Goal: Task Accomplishment & Management: Use online tool/utility

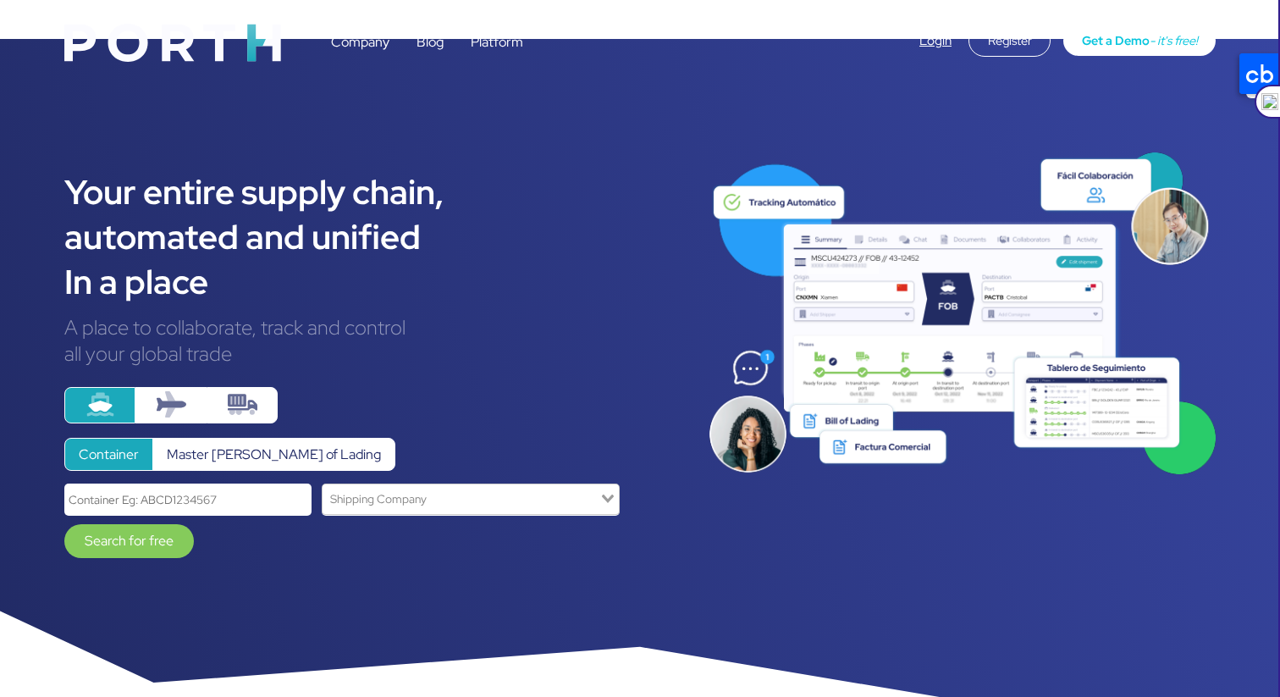
click at [250, 445] on font "Master [PERSON_NAME] of Lading" at bounding box center [274, 454] width 214 height 18
click at [0, 0] on input "Master [PERSON_NAME] of Lading" at bounding box center [0, 0] width 0 height 0
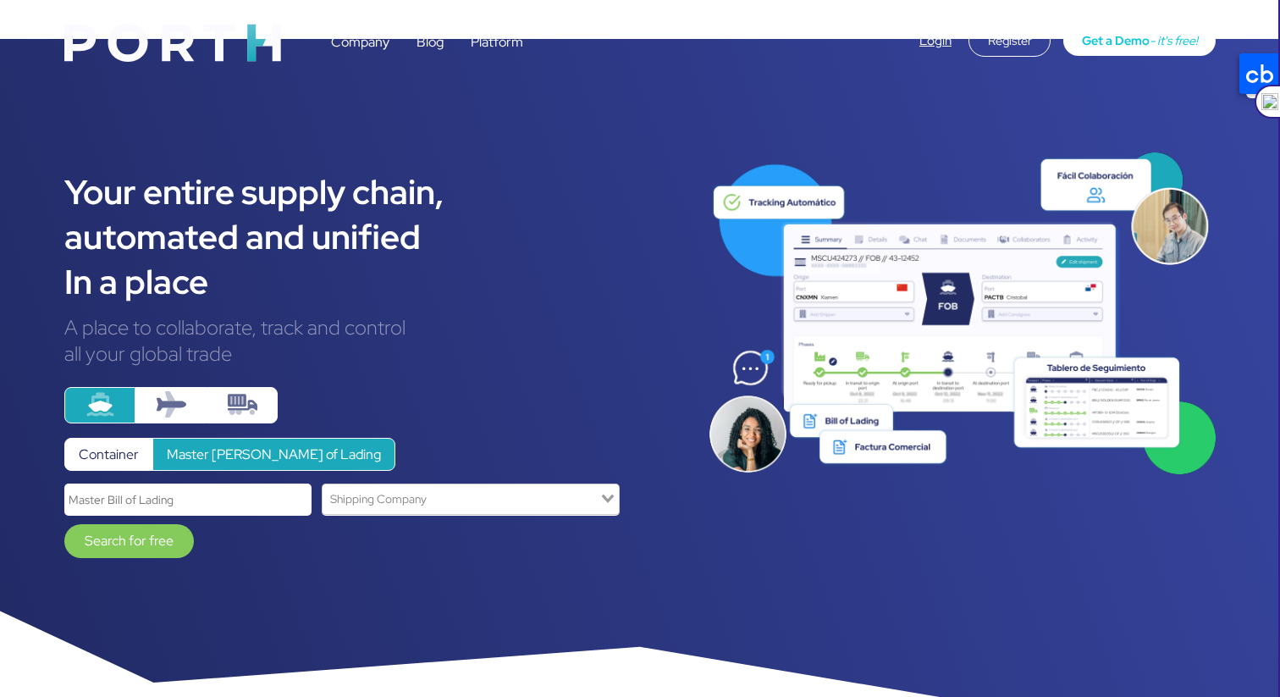
click at [125, 445] on font "Container" at bounding box center [109, 454] width 60 height 18
click at [0, 0] on input "Container" at bounding box center [0, 0] width 0 height 0
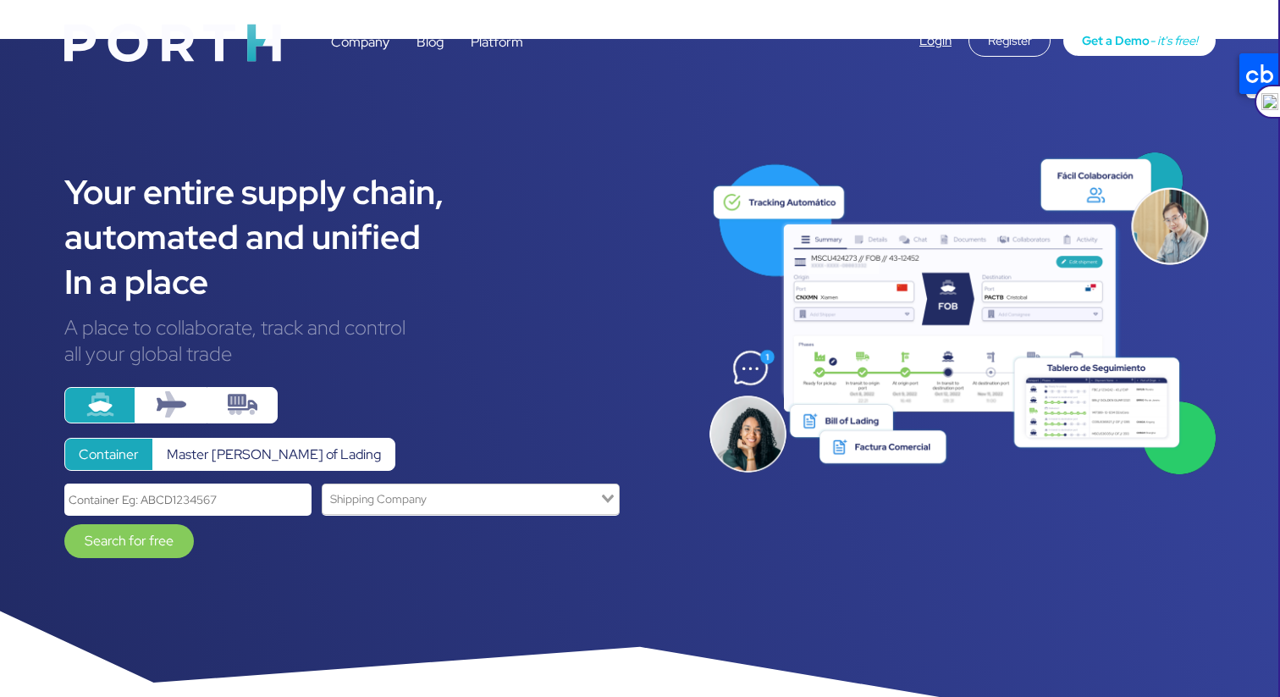
scroll to position [324, 0]
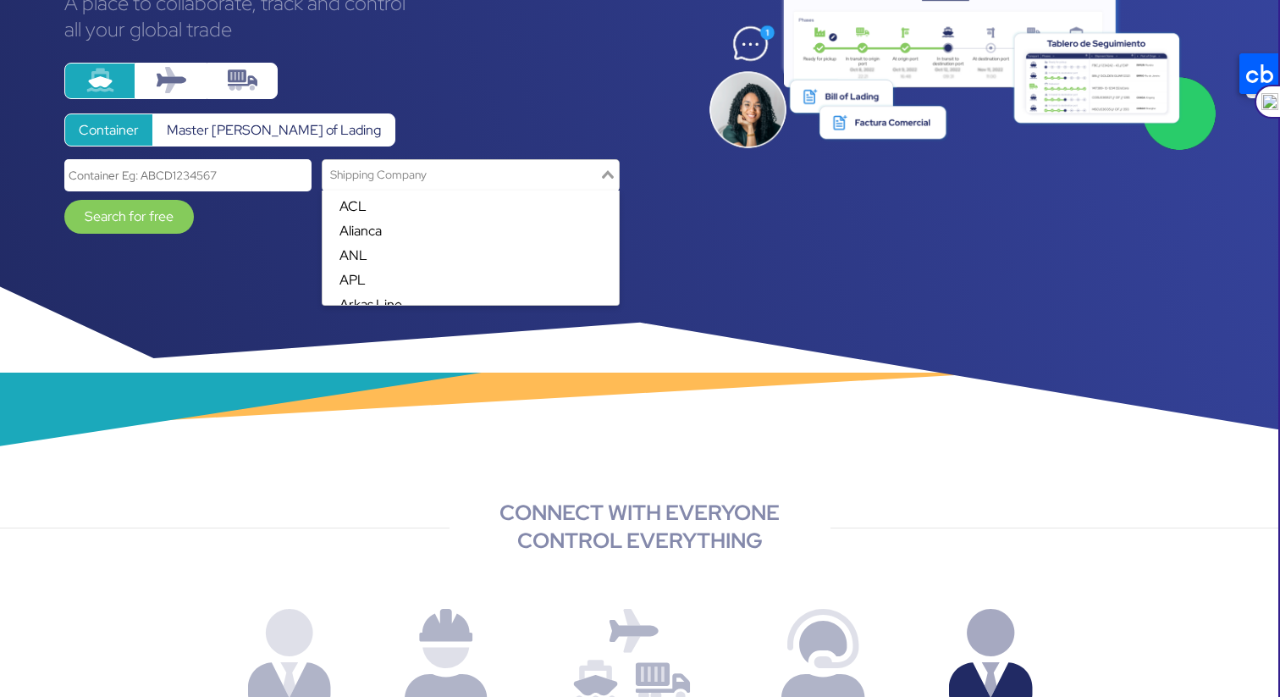
click at [476, 163] on input "Search for option" at bounding box center [460, 174] width 273 height 23
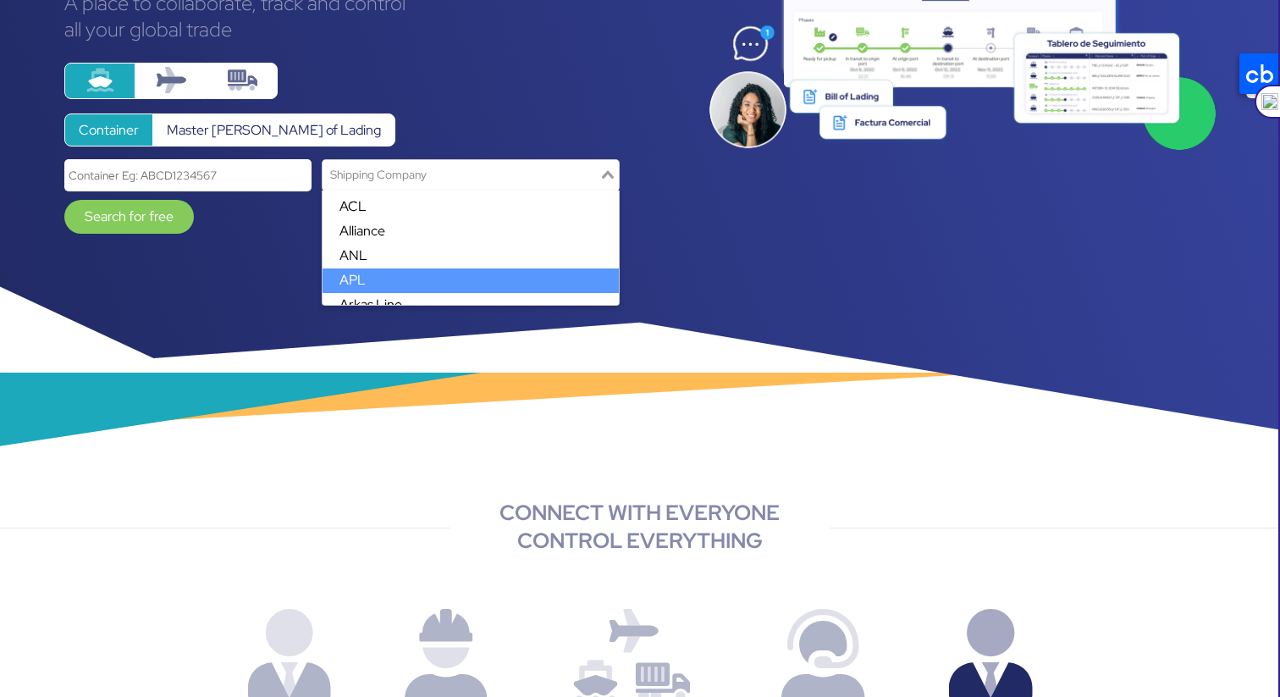
click at [416, 268] on li "APL" at bounding box center [471, 280] width 296 height 25
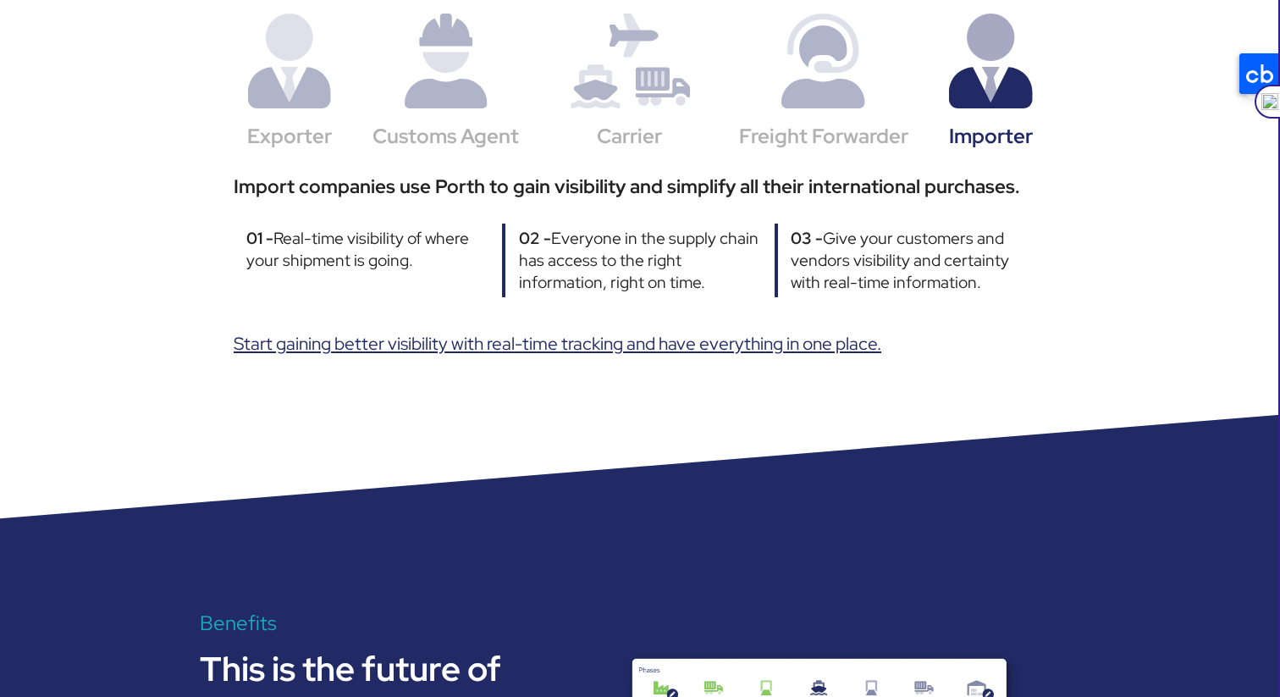
scroll to position [998, 0]
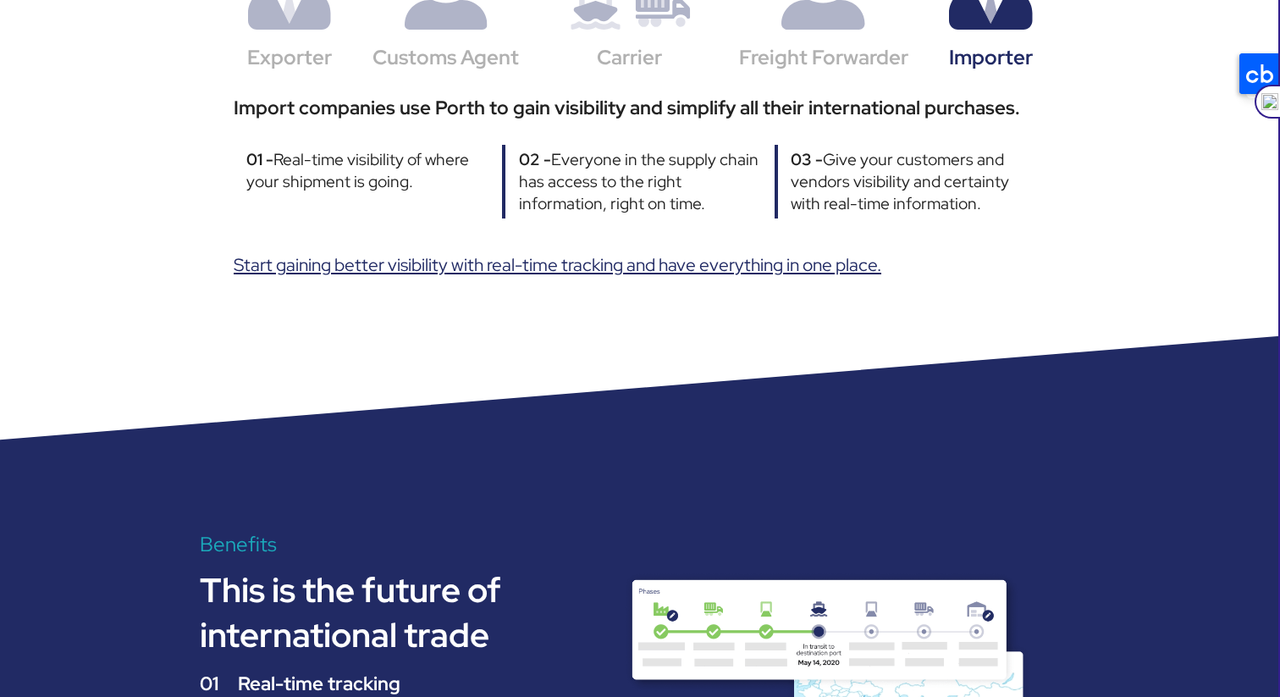
click at [466, 253] on font "Start gaining better visibility with real-time tracking and have everything in …" at bounding box center [558, 264] width 648 height 23
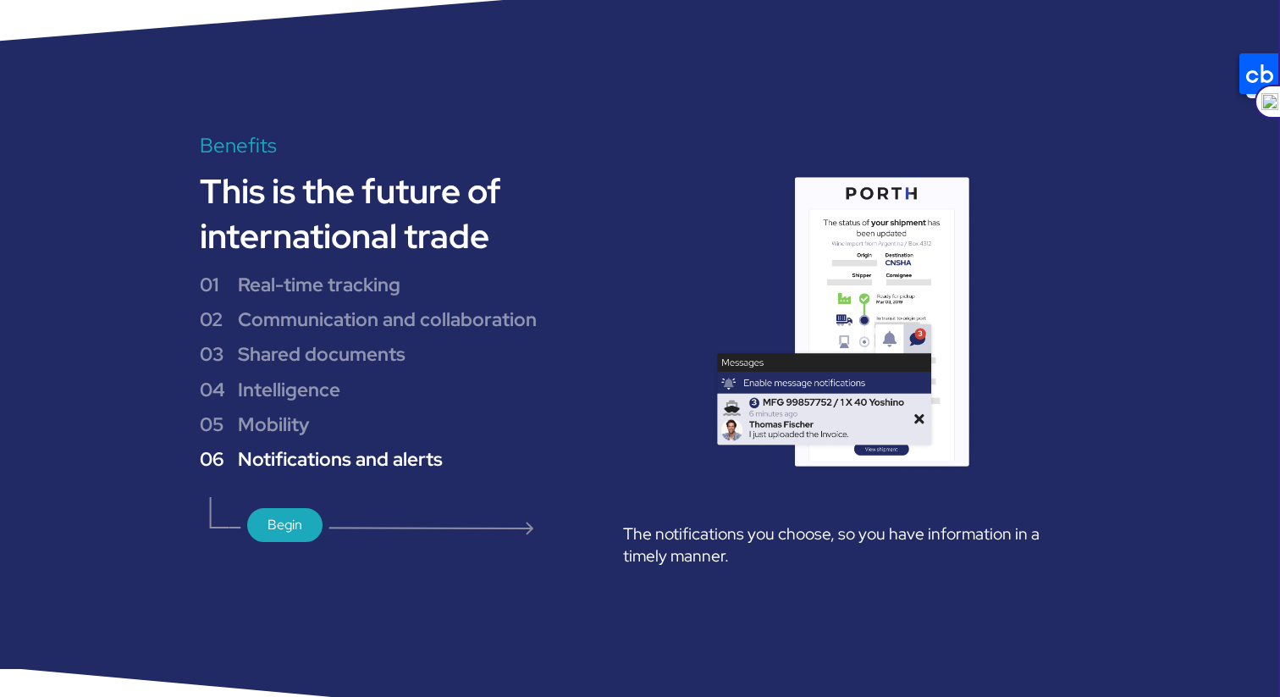
scroll to position [1384, 0]
